Goal: Navigation & Orientation: Find specific page/section

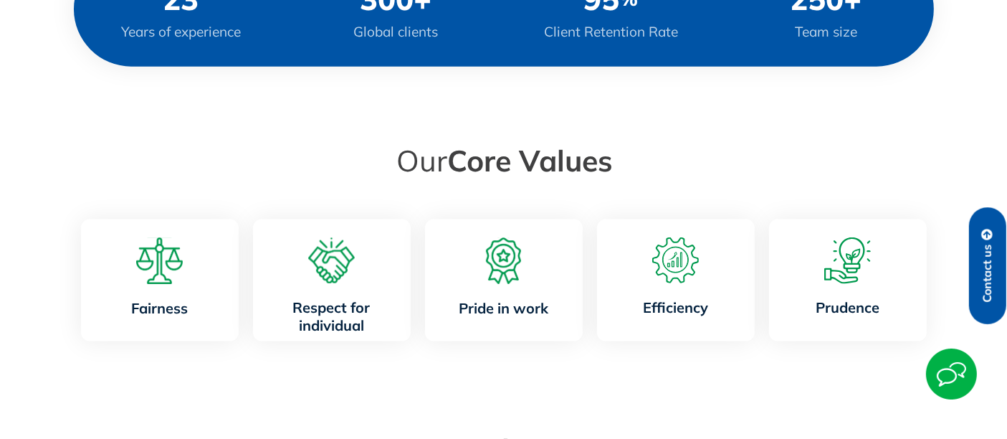
scroll to position [1368, 0]
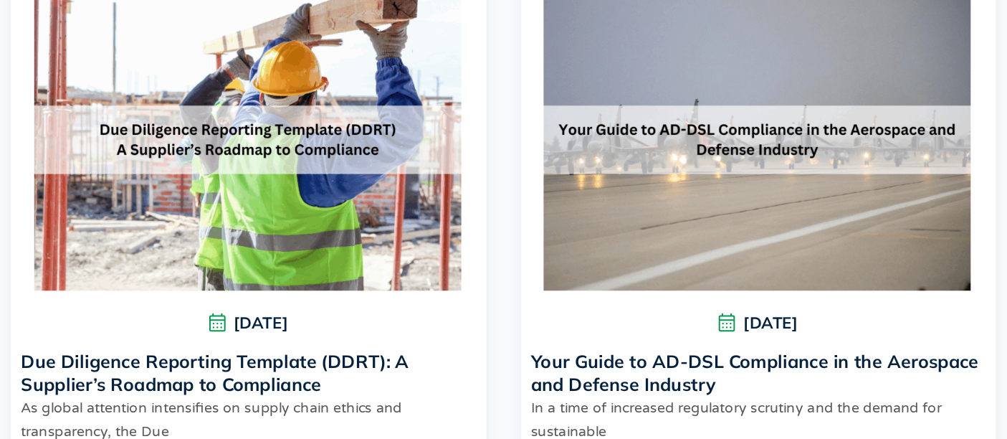
scroll to position [320, 0]
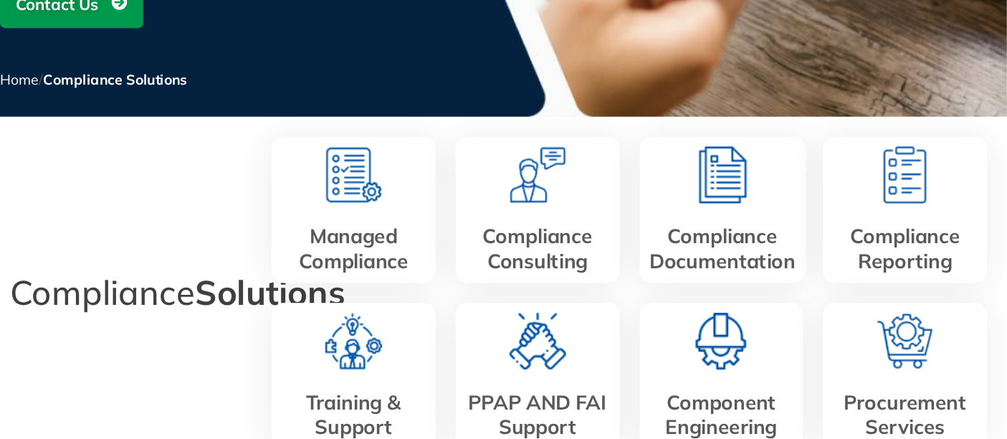
scroll to position [513, 0]
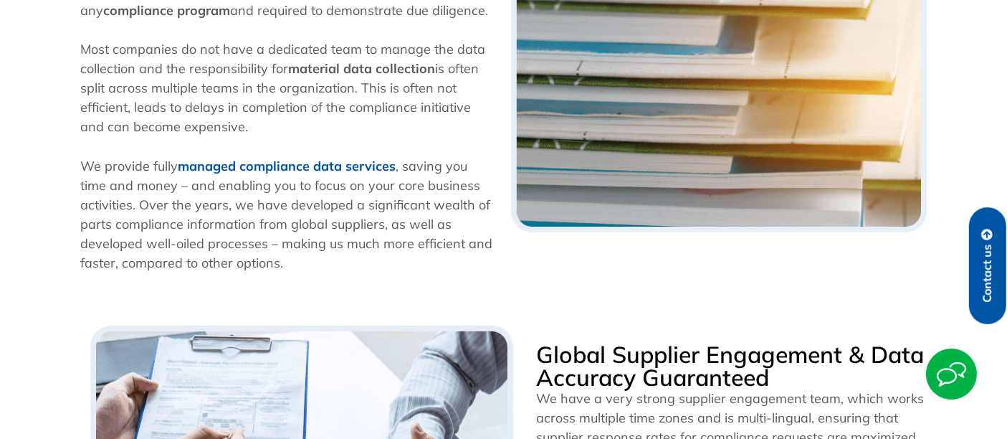
scroll to position [588, 0]
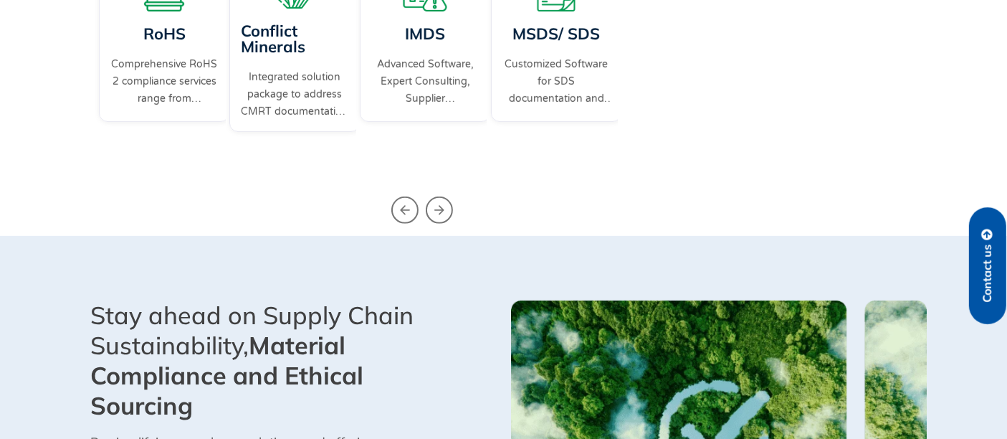
scroll to position [675, 0]
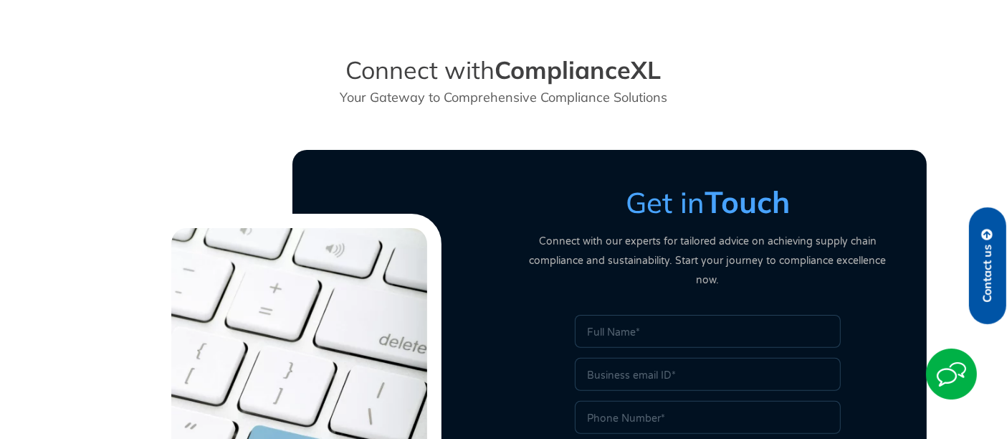
scroll to position [165, 0]
